Goal: Find specific page/section: Find specific page/section

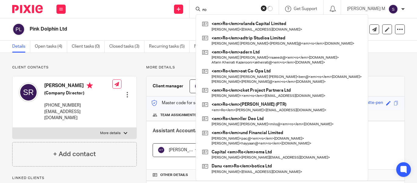
type input "r"
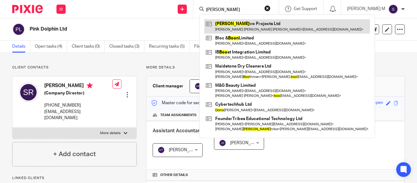
type input "bono"
click at [245, 23] on link at bounding box center [287, 26] width 166 height 14
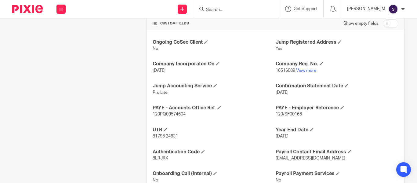
scroll to position [234, 0]
